Goal: Task Accomplishment & Management: Manage account settings

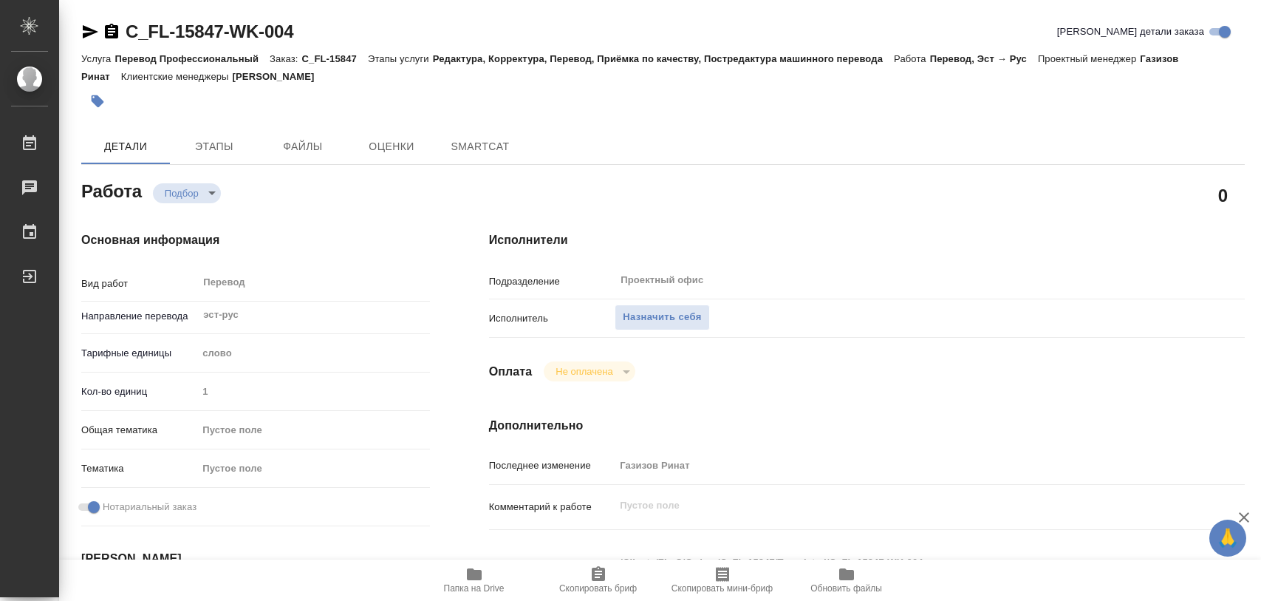
type textarea "x"
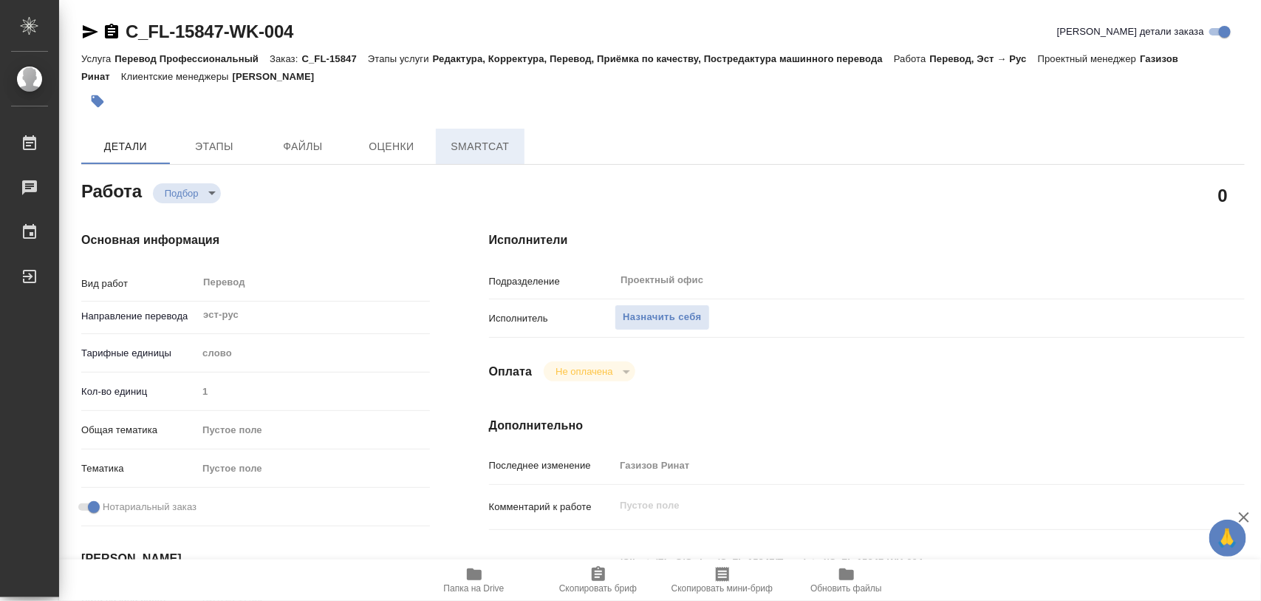
type textarea "x"
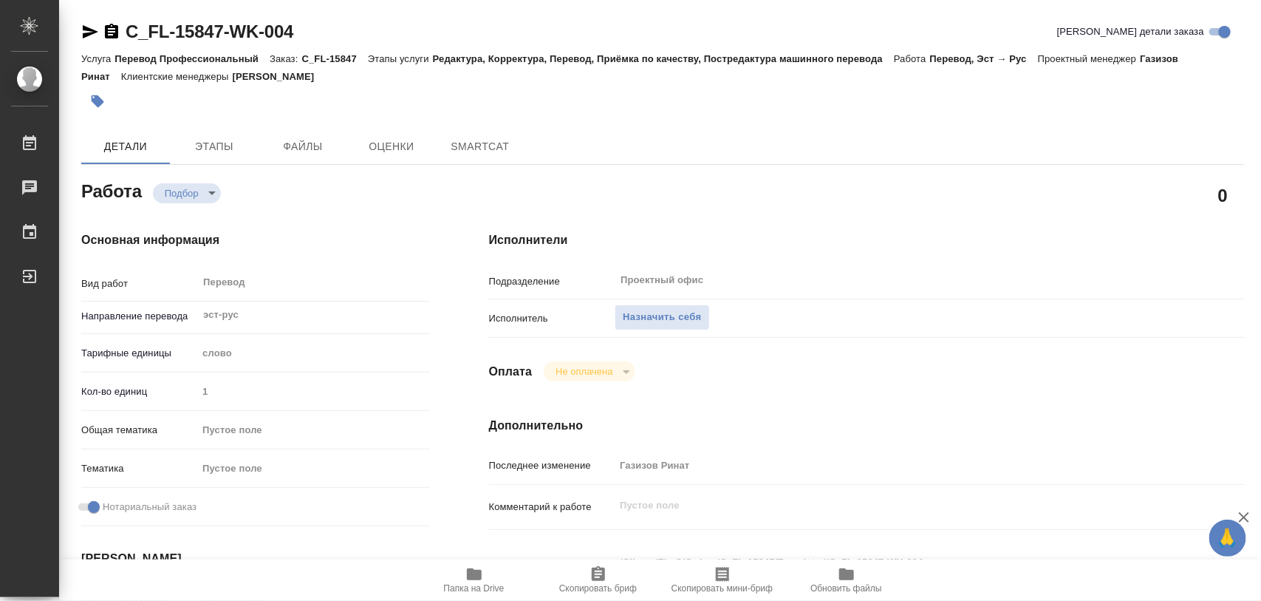
type textarea "x"
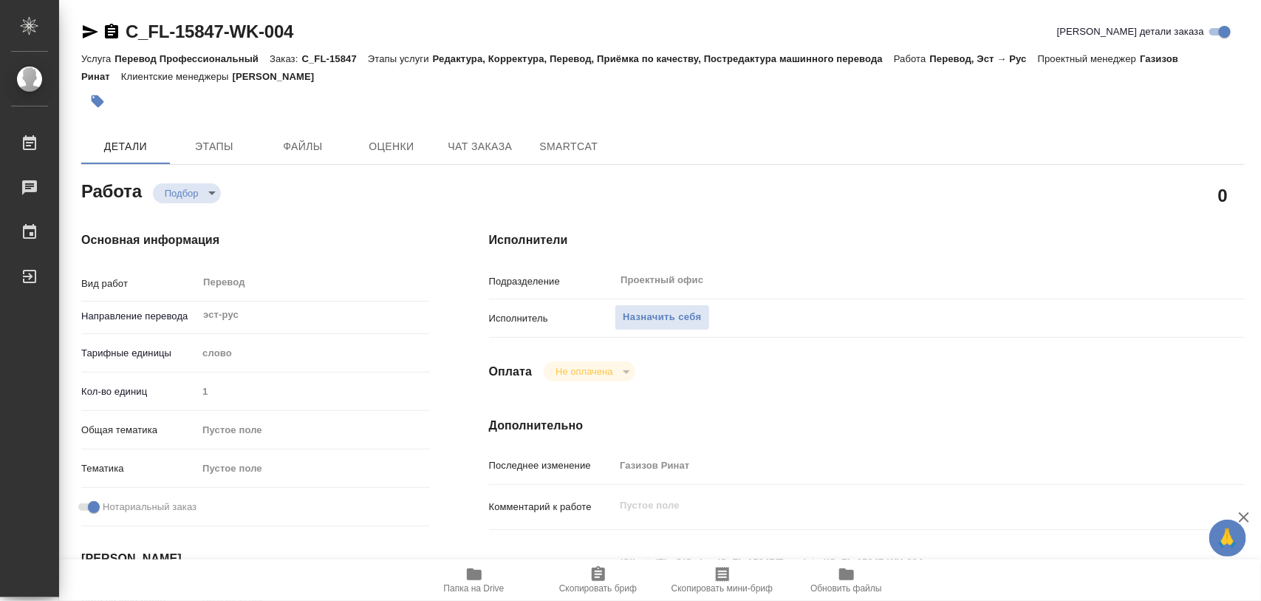
type textarea "x"
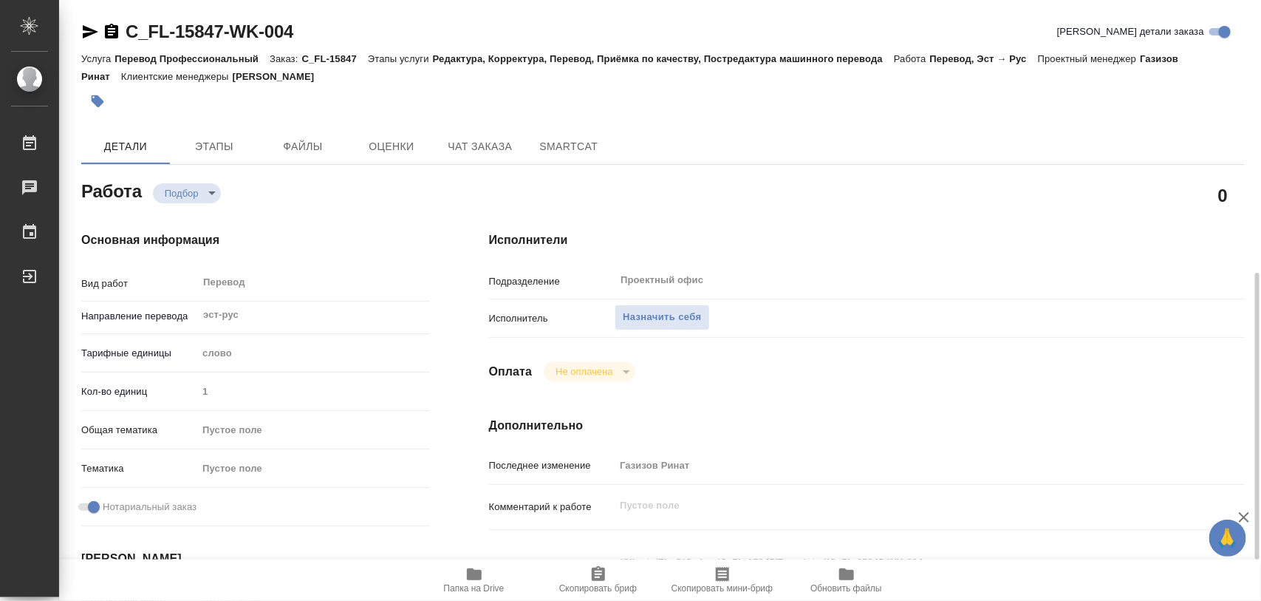
scroll to position [185, 0]
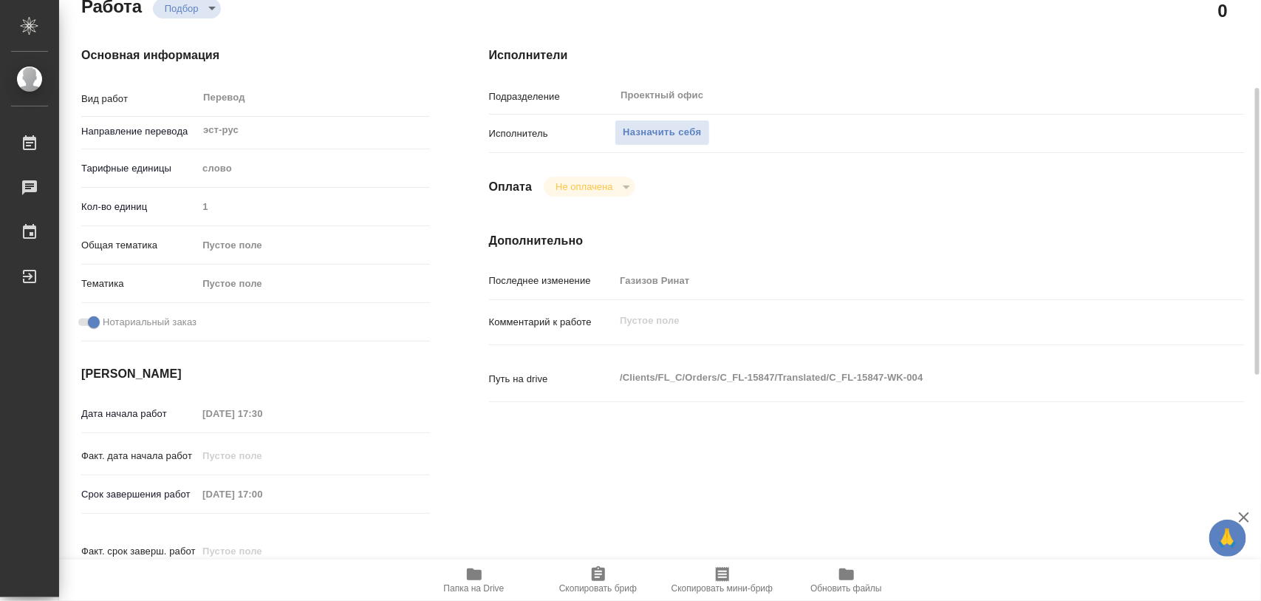
type textarea "x"
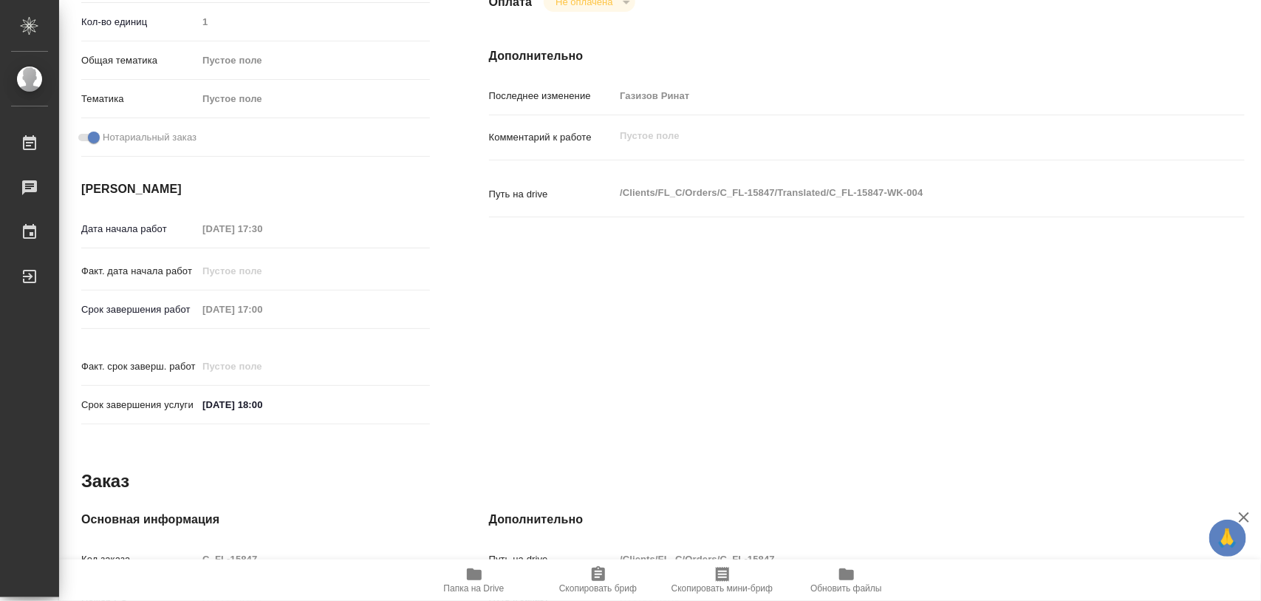
scroll to position [658, 0]
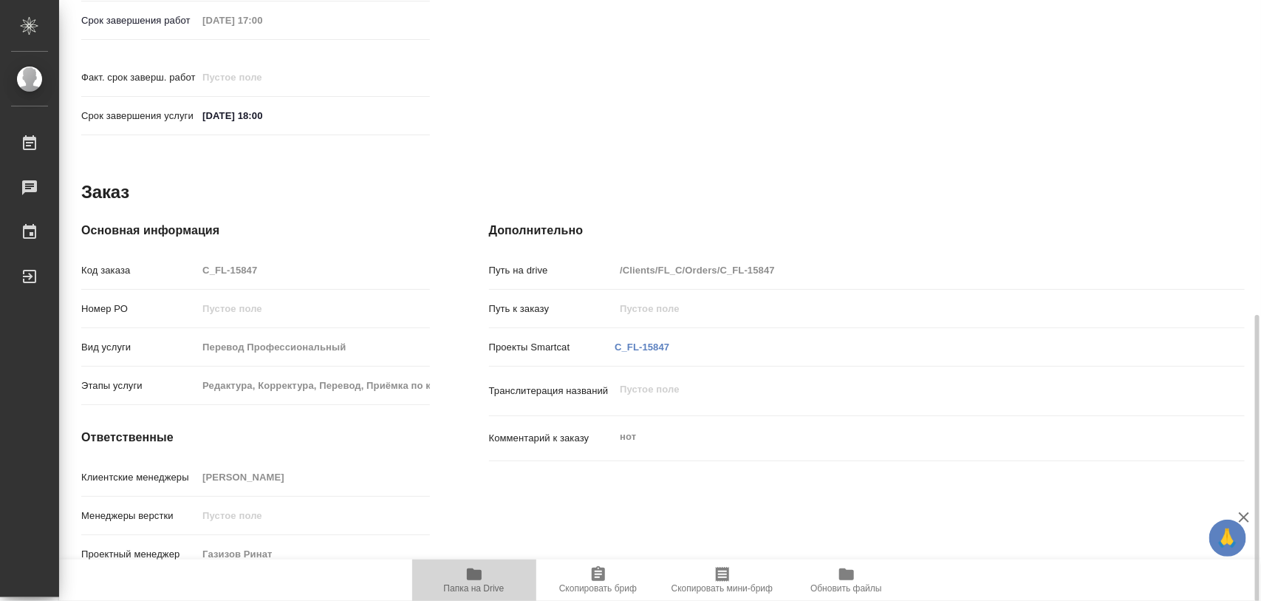
click at [475, 574] on icon "button" at bounding box center [474, 574] width 15 height 12
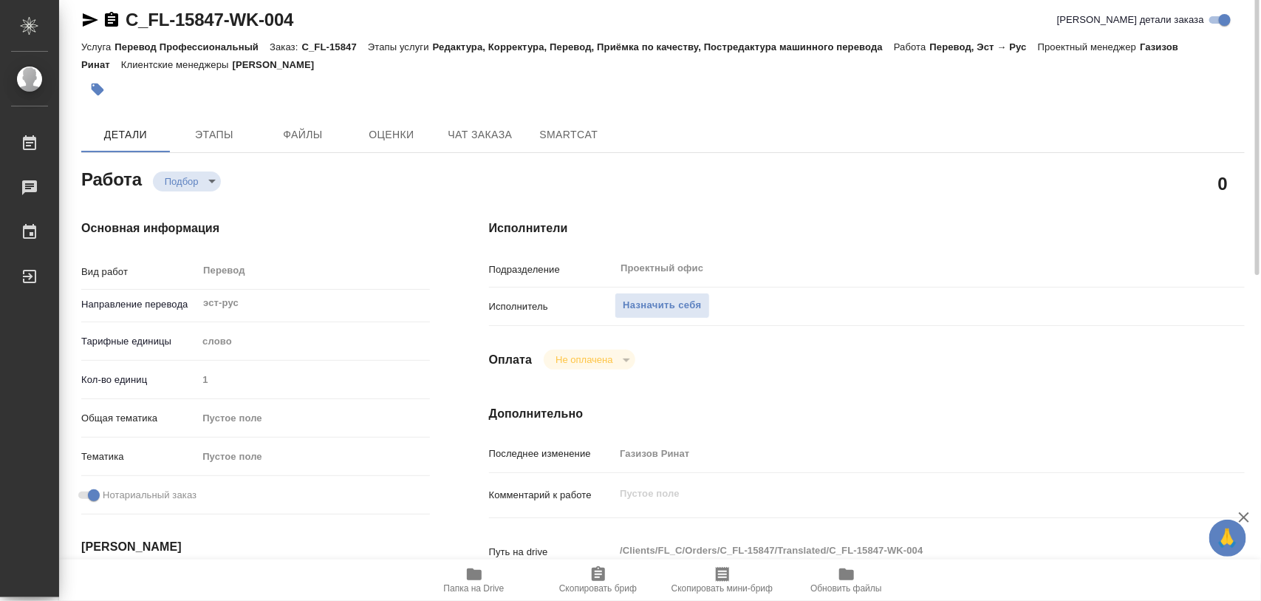
scroll to position [0, 0]
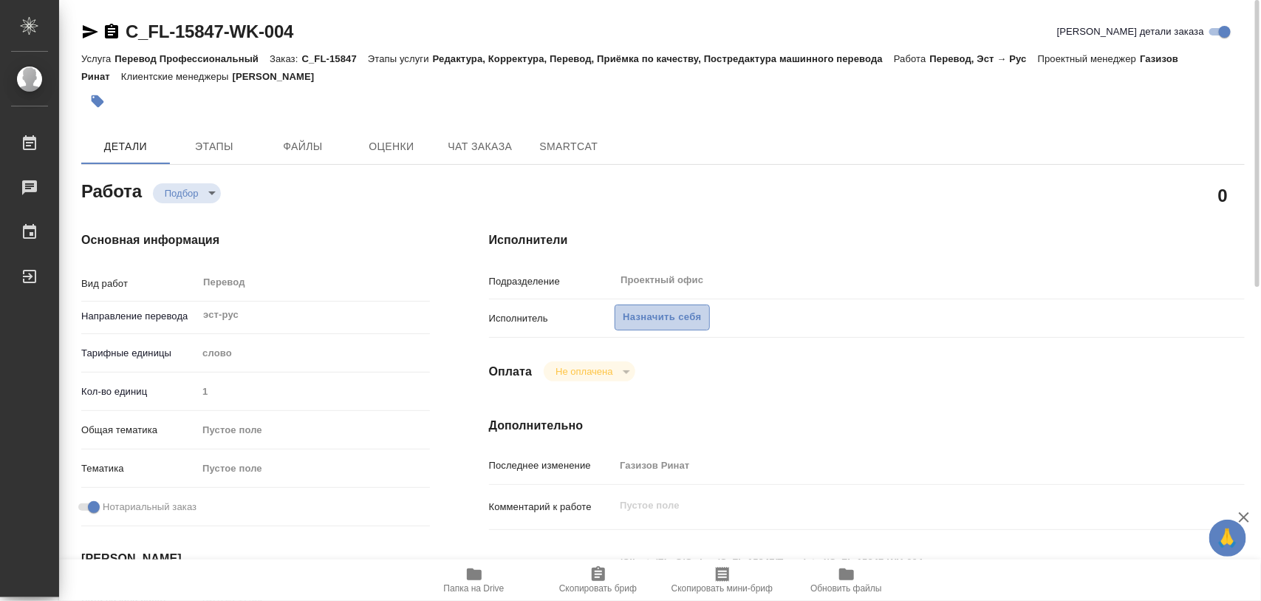
click at [694, 318] on span "Назначить себя" at bounding box center [662, 317] width 78 height 17
type textarea "x"
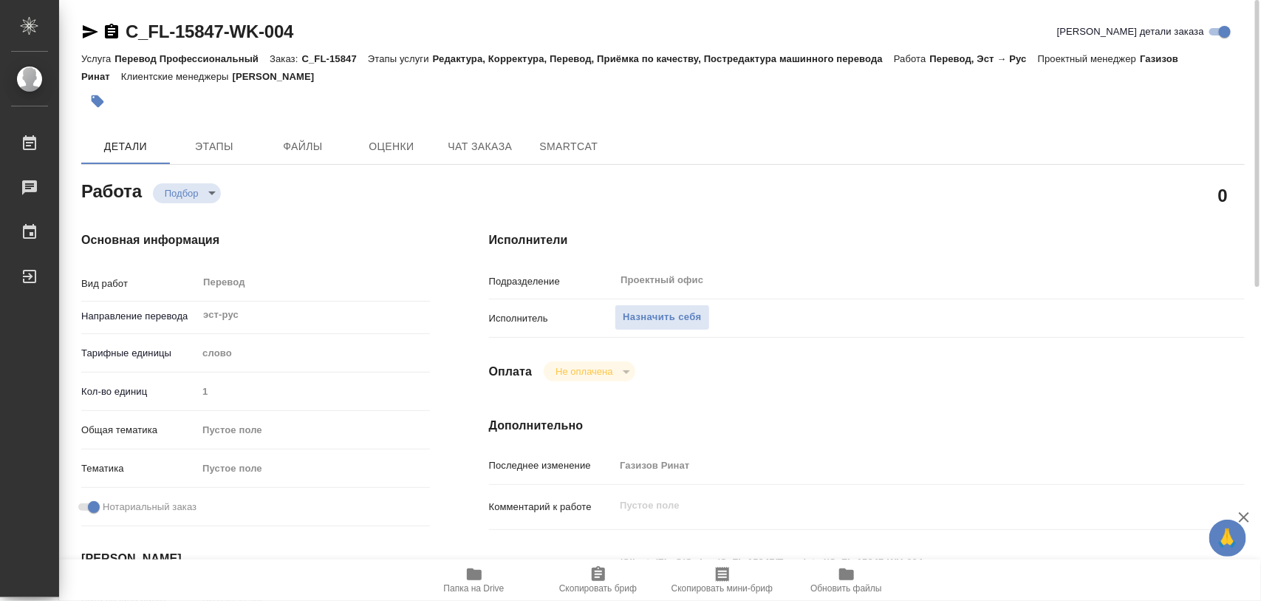
type textarea "x"
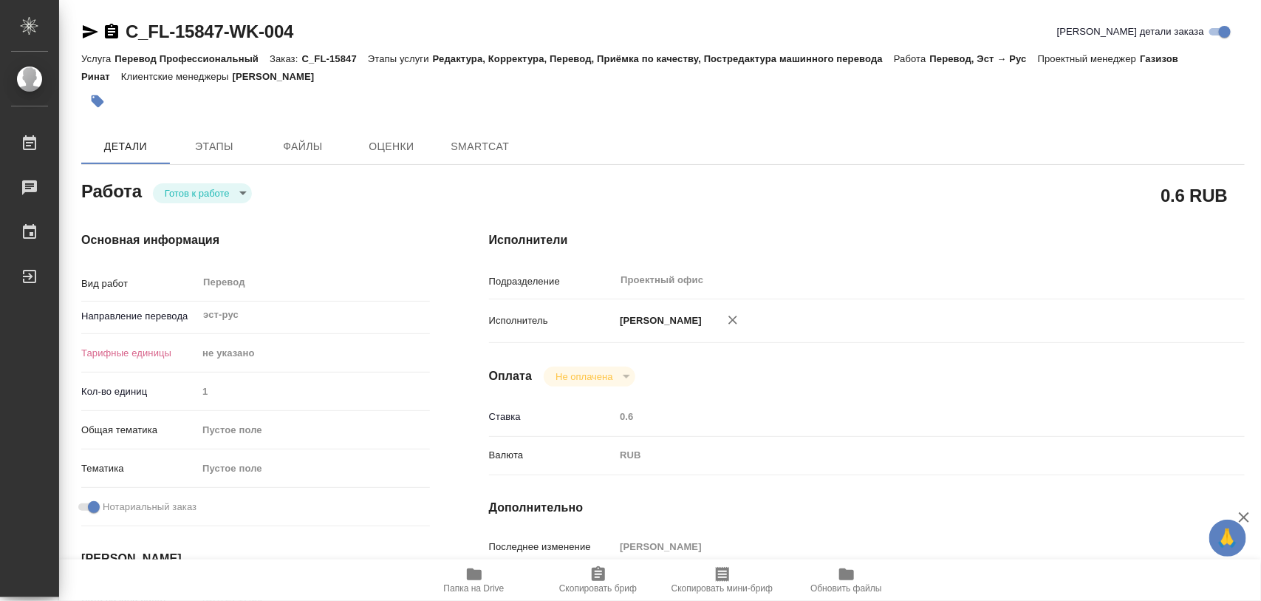
type textarea "x"
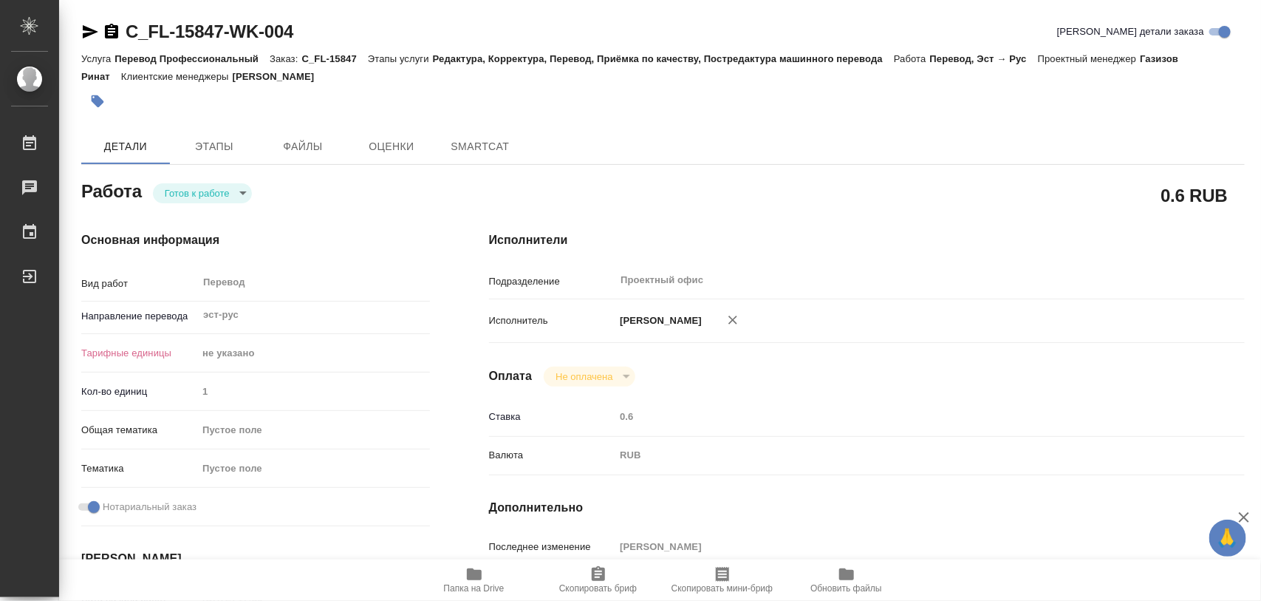
type textarea "x"
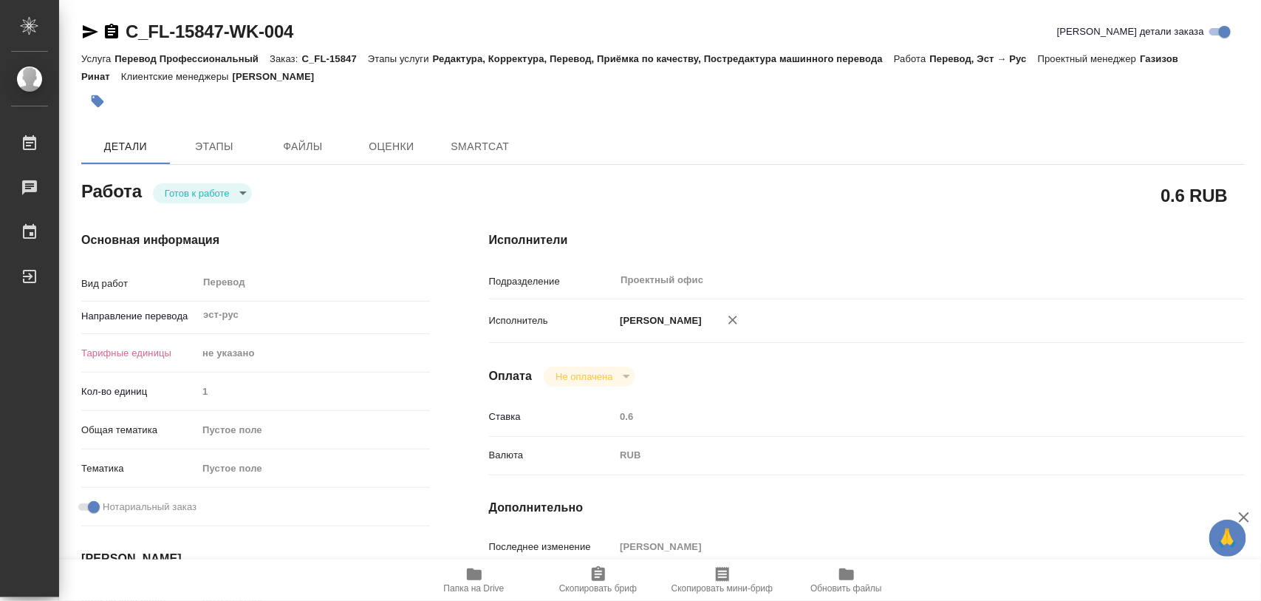
type textarea "x"
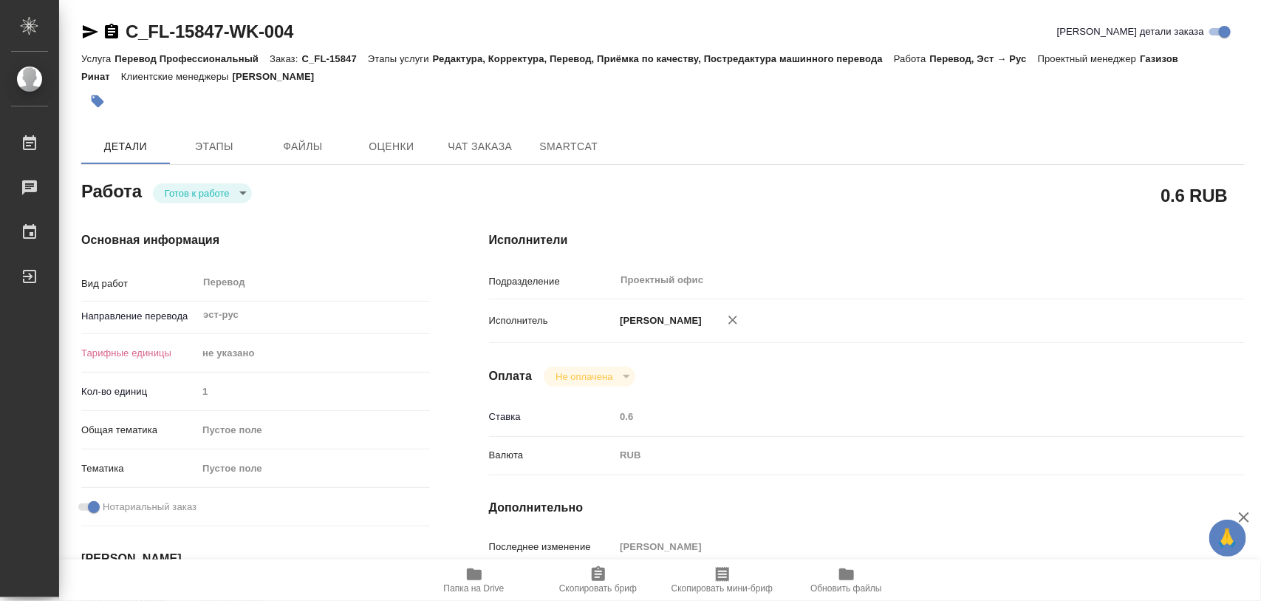
click at [242, 192] on body "🙏 .cls-1 fill:#fff; AWATERA Iglakov Maksim Работы Чаты График Выйти C_FL-15847-…" at bounding box center [630, 300] width 1261 height 601
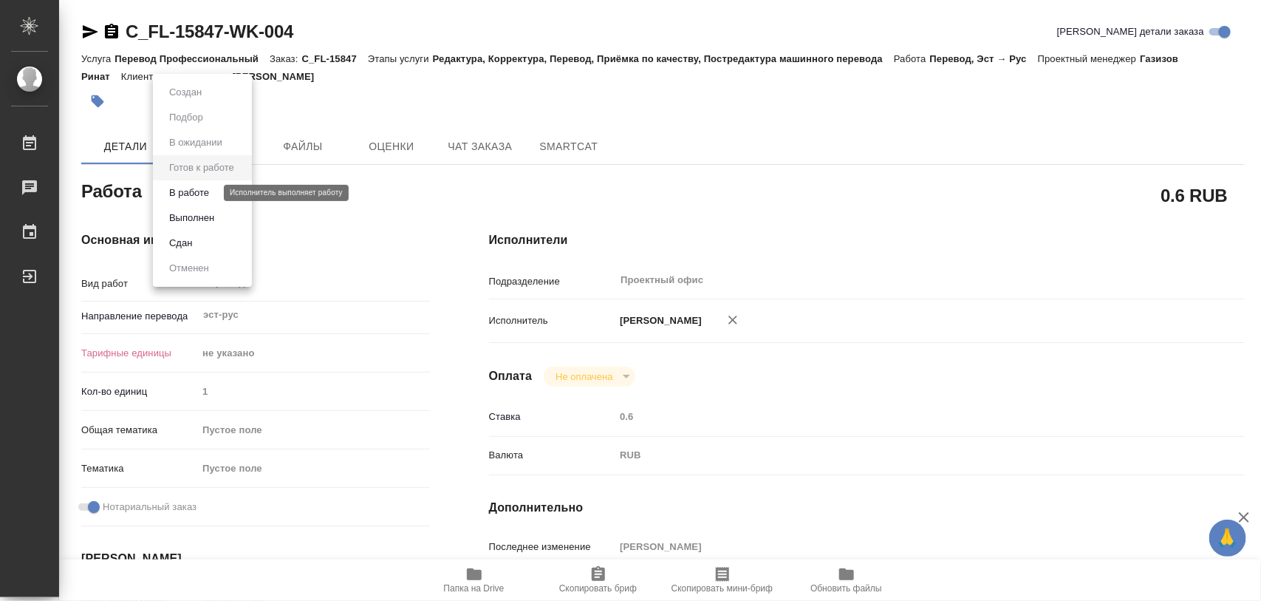
type textarea "x"
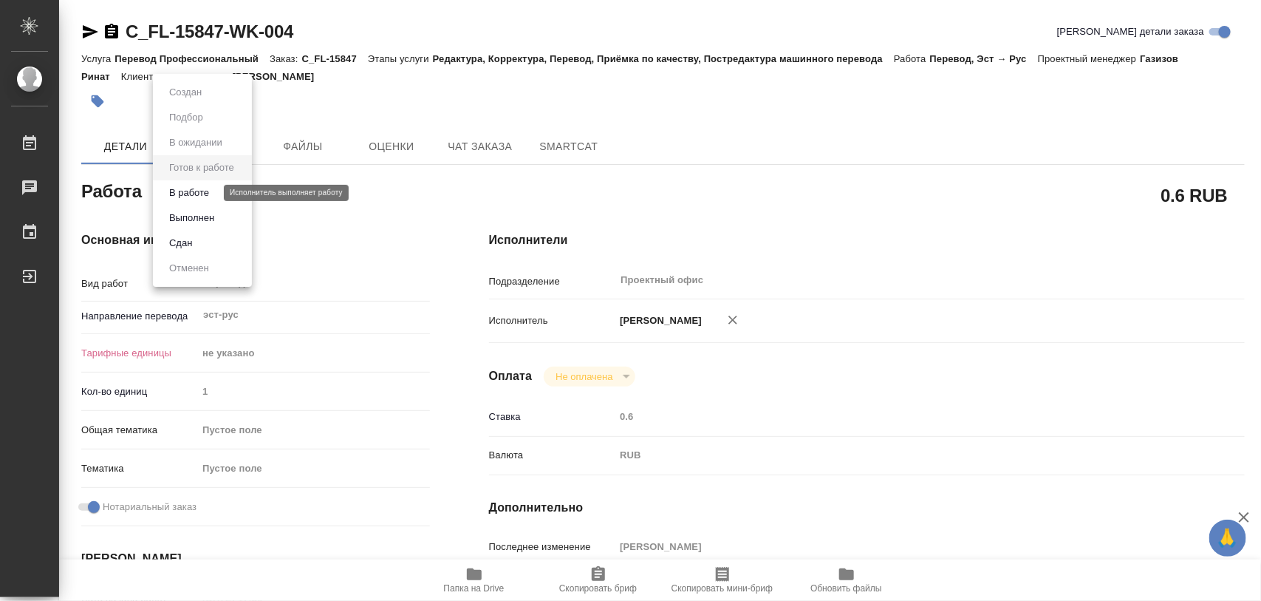
click at [208, 193] on button "В работе" at bounding box center [189, 193] width 49 height 16
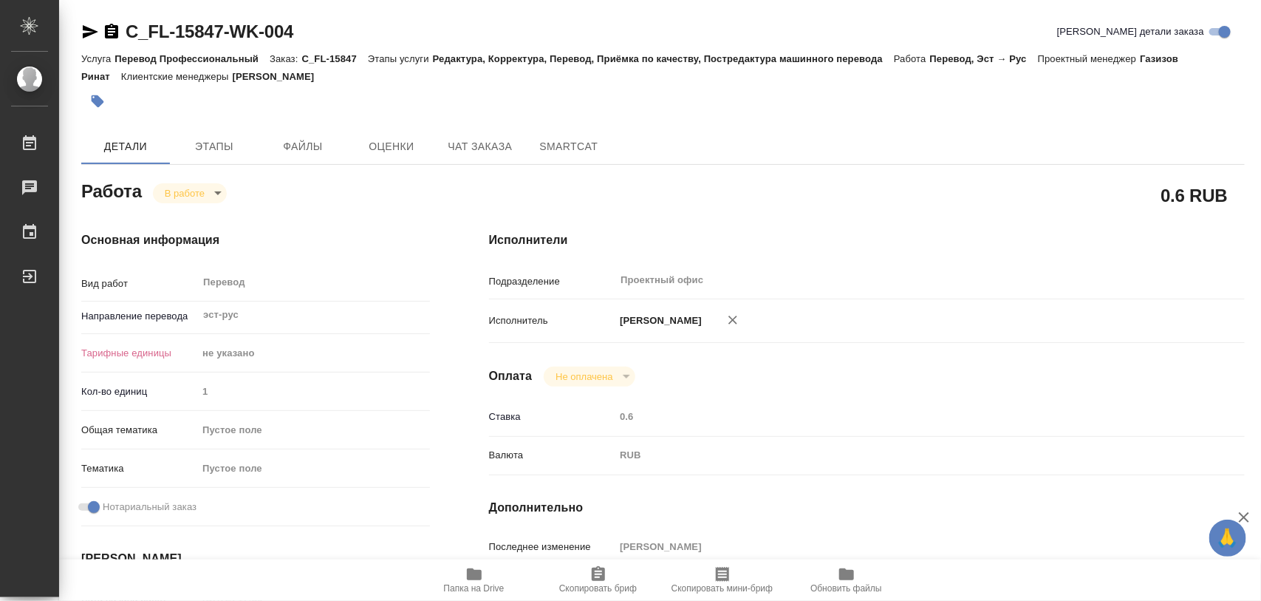
type textarea "x"
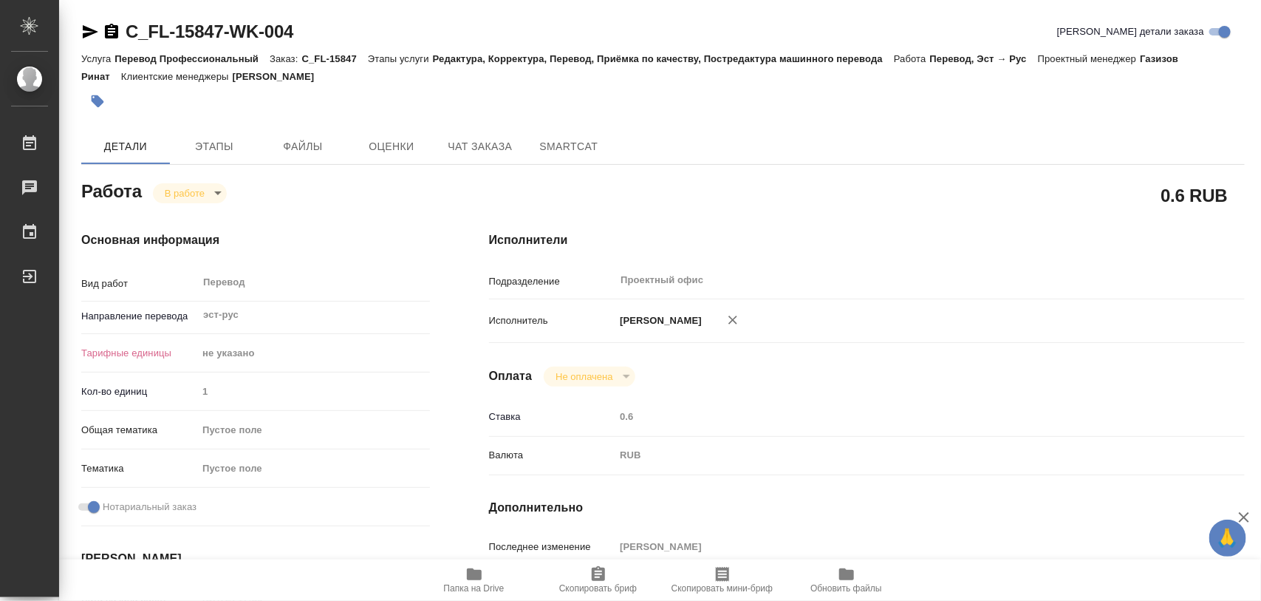
type textarea "x"
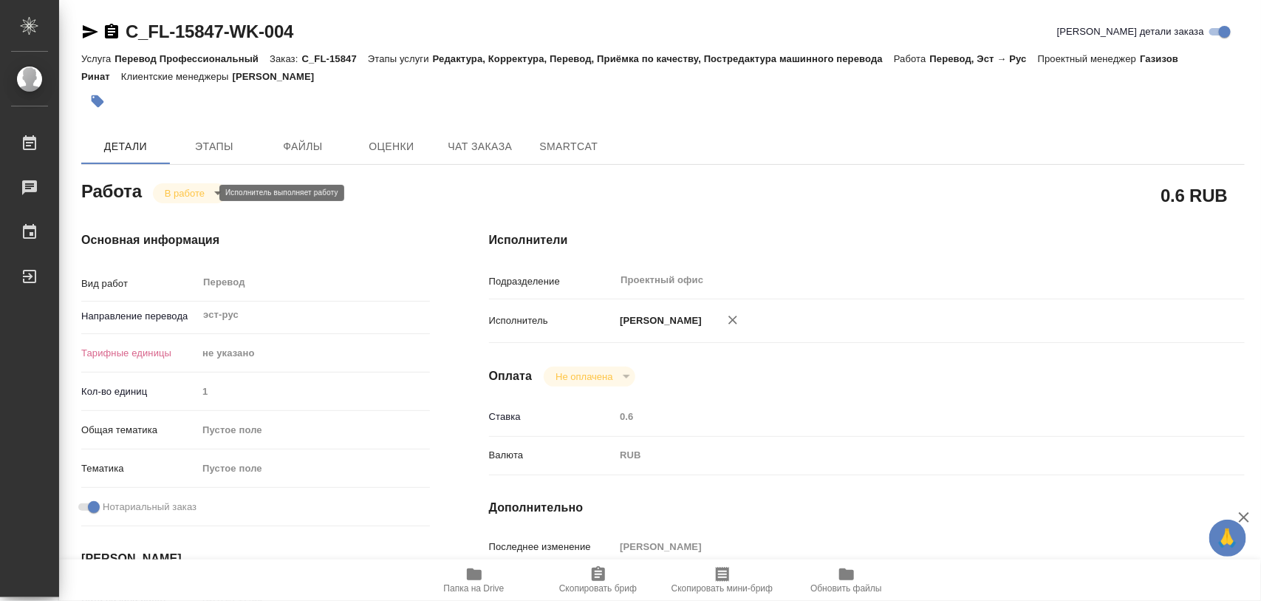
type textarea "x"
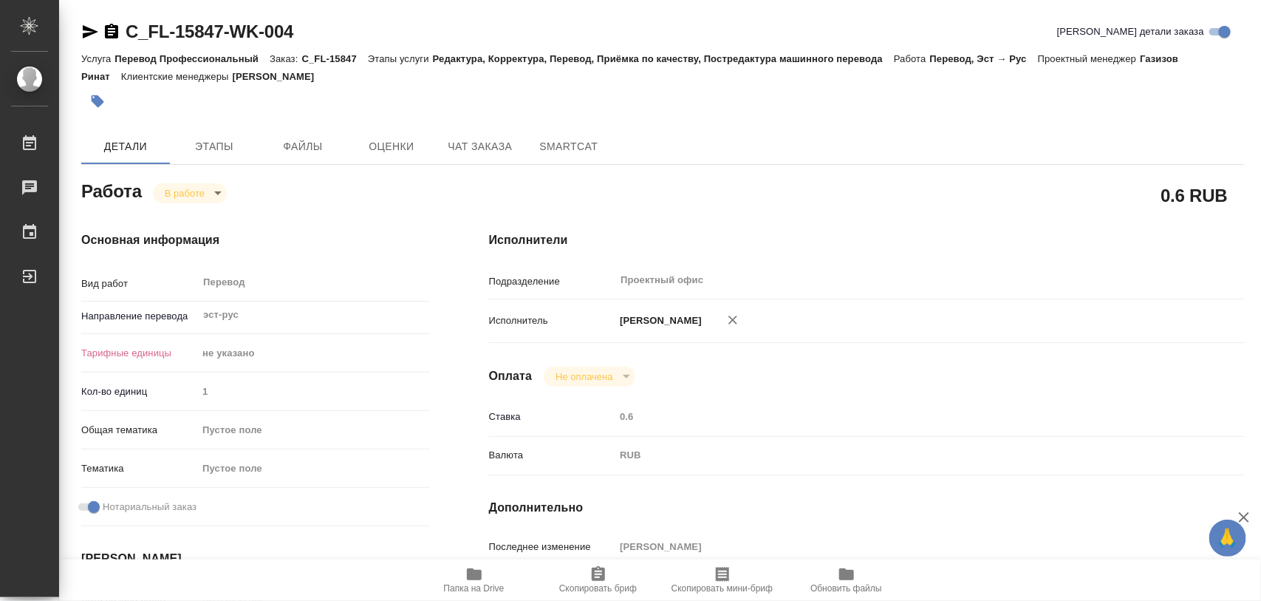
type textarea "x"
